Goal: Task Accomplishment & Management: Manage account settings

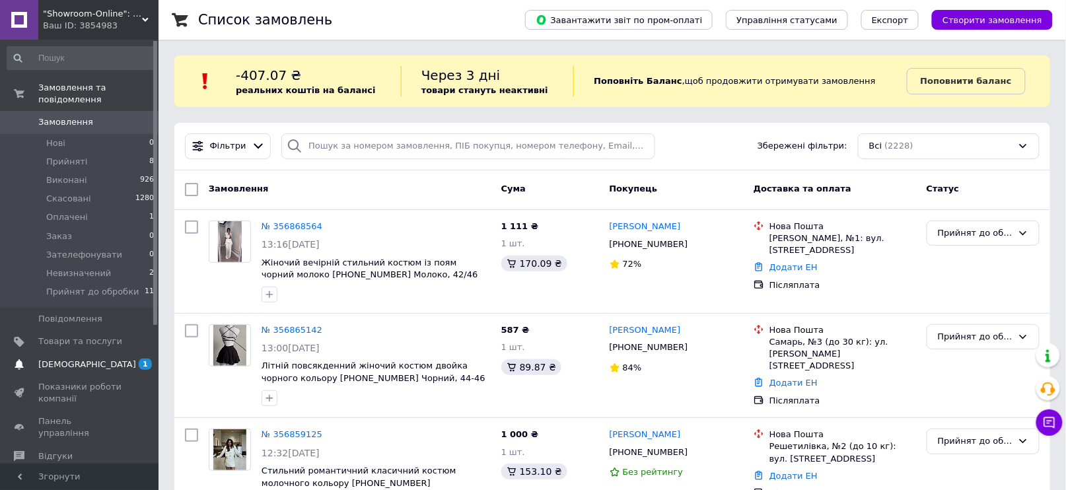
click at [136, 359] on span "1 0" at bounding box center [140, 365] width 36 height 12
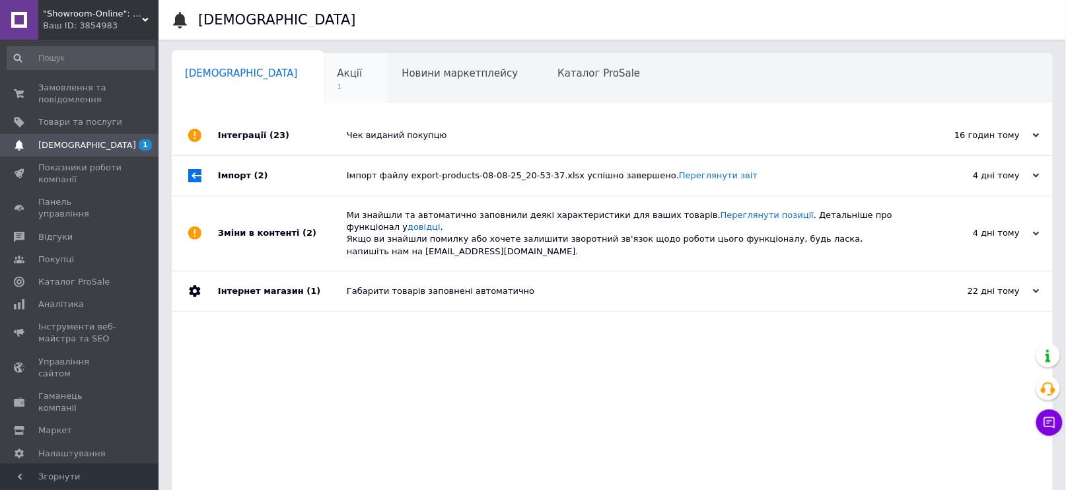
click at [338, 74] on span "Акції" at bounding box center [350, 73] width 25 height 12
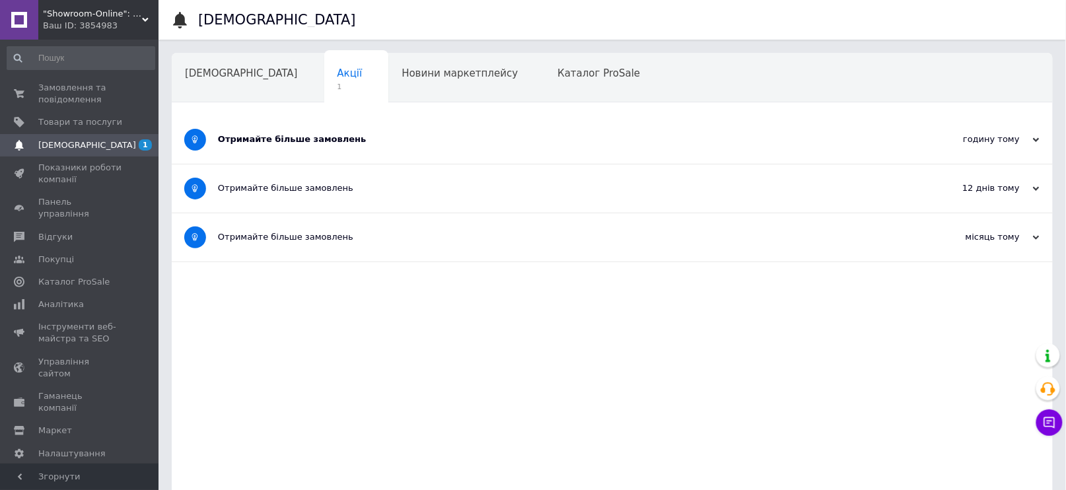
click at [276, 143] on div "Отримайте більше замовлень" at bounding box center [563, 139] width 690 height 12
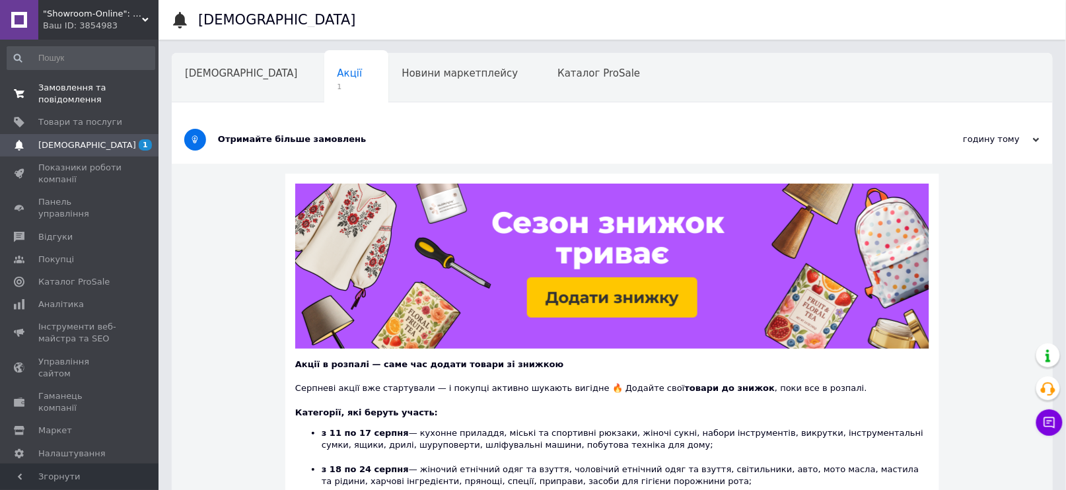
click at [69, 89] on span "Замовлення та повідомлення" at bounding box center [80, 94] width 84 height 24
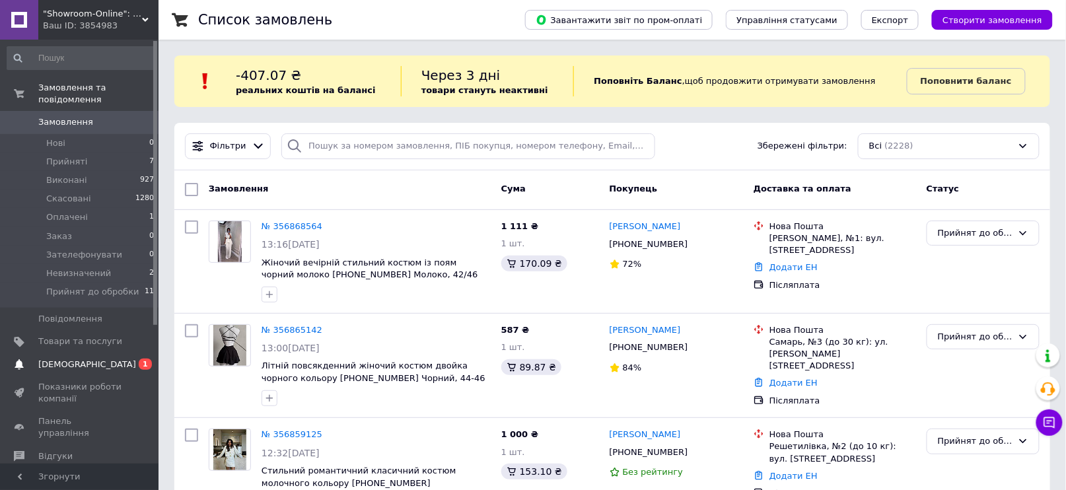
click at [128, 359] on span "0 1" at bounding box center [140, 365] width 36 height 12
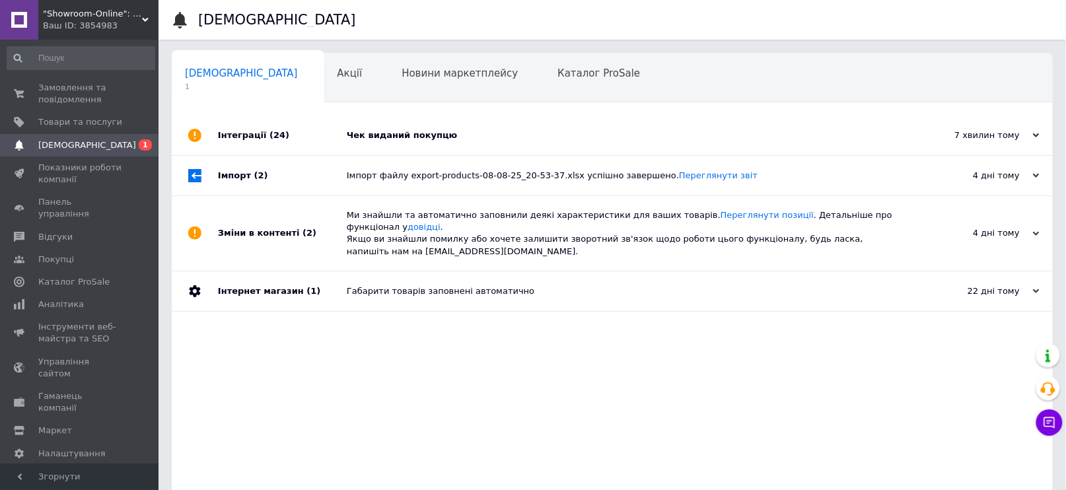
click at [379, 133] on div "Чек виданий покупцю" at bounding box center [627, 135] width 561 height 12
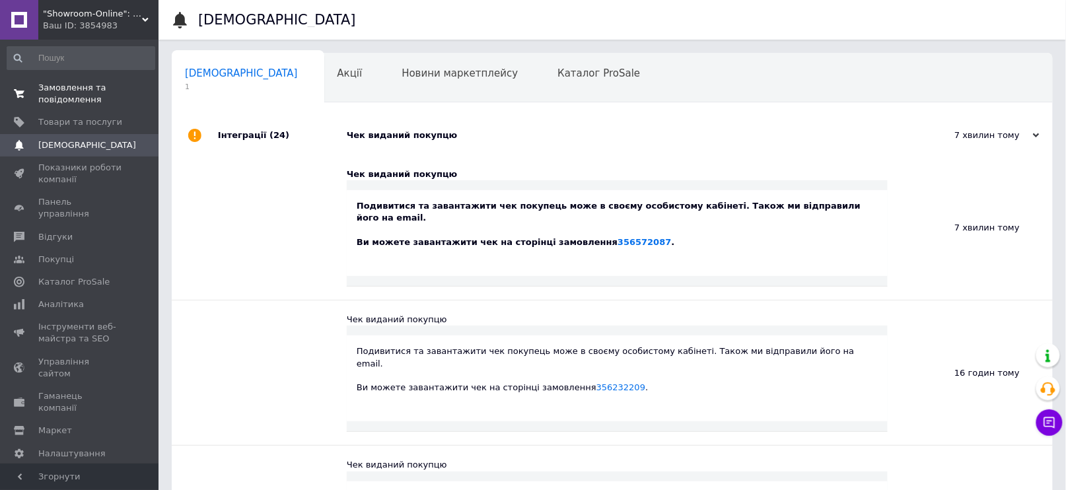
click at [64, 94] on span "Замовлення та повідомлення" at bounding box center [80, 94] width 84 height 24
